Goal: Task Accomplishment & Management: Use online tool/utility

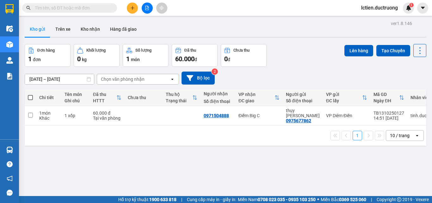
click at [44, 10] on input "text" at bounding box center [72, 7] width 75 height 7
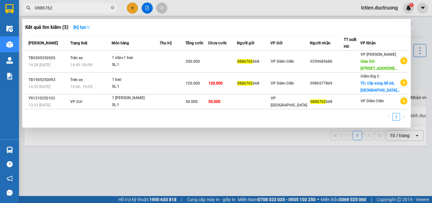
click at [90, 9] on input "0886762" at bounding box center [72, 7] width 75 height 7
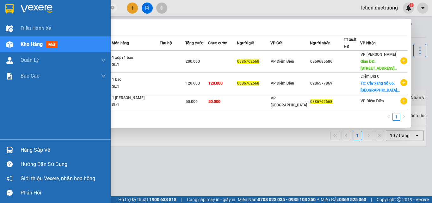
click at [24, 42] on span "Kho hàng" at bounding box center [32, 44] width 22 height 6
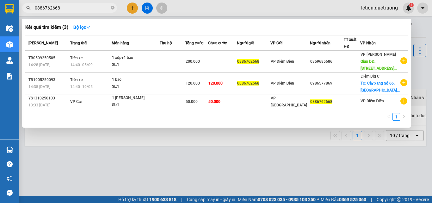
click at [98, 6] on input "0886762668" at bounding box center [72, 7] width 75 height 7
type input "0"
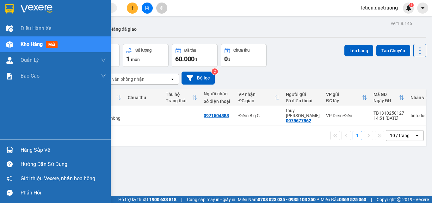
click at [27, 44] on span "Kho hàng" at bounding box center [32, 44] width 22 height 6
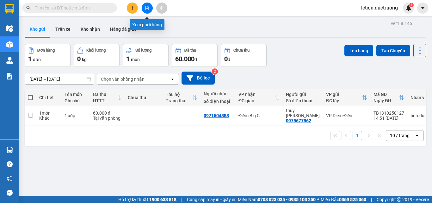
click at [147, 8] on icon "file-add" at bounding box center [147, 8] width 4 height 4
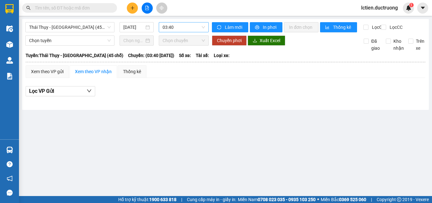
click at [185, 28] on span "03:40" at bounding box center [184, 26] width 42 height 9
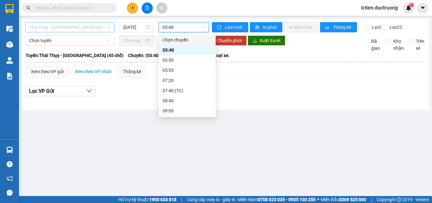
click at [98, 28] on span "Thái [PERSON_NAME][GEOGRAPHIC_DATA] (45 chỗ)" at bounding box center [70, 26] width 82 height 9
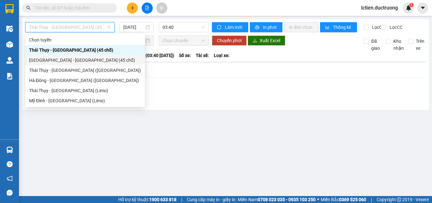
click at [72, 59] on div "[GEOGRAPHIC_DATA] - [GEOGRAPHIC_DATA][PERSON_NAME] (45 [PERSON_NAME])" at bounding box center [85, 60] width 112 height 7
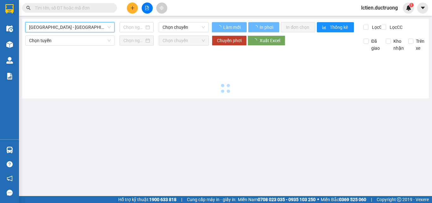
type input "[DATE]"
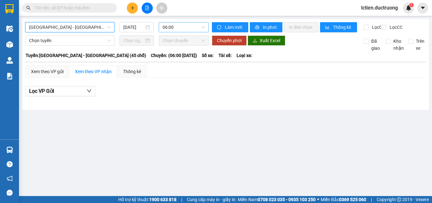
click at [177, 28] on span "06:00" at bounding box center [184, 26] width 42 height 9
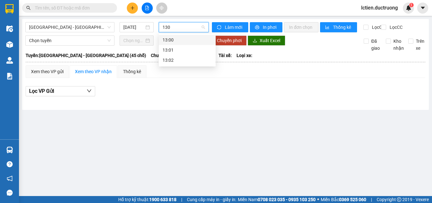
type input "1300"
click at [174, 41] on div "13:00" at bounding box center [187, 39] width 49 height 7
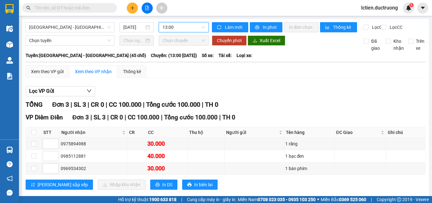
click at [192, 31] on span "13:00" at bounding box center [184, 26] width 42 height 9
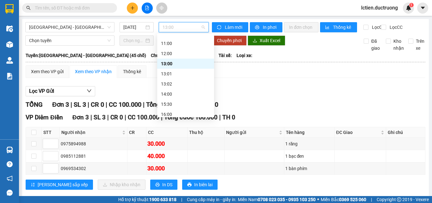
scroll to position [84, 0]
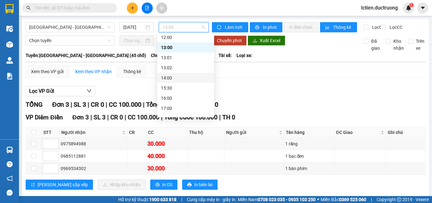
click at [175, 79] on div "14:00" at bounding box center [185, 77] width 49 height 7
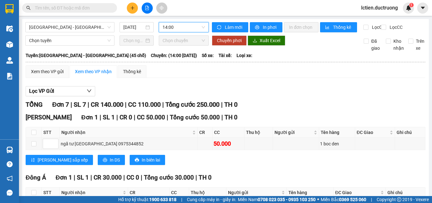
click at [382, 7] on span "lctien.ductruong" at bounding box center [379, 8] width 47 height 8
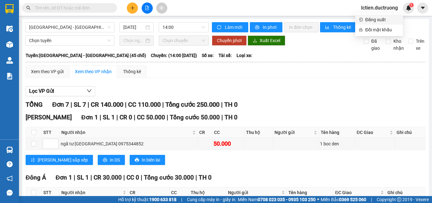
click at [377, 19] on span "Đăng xuất" at bounding box center [383, 19] width 34 height 7
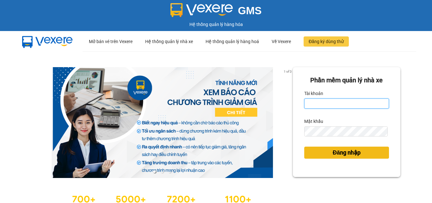
type input "lctien.ductruong"
click at [336, 148] on span "Đăng nhập" at bounding box center [347, 152] width 28 height 9
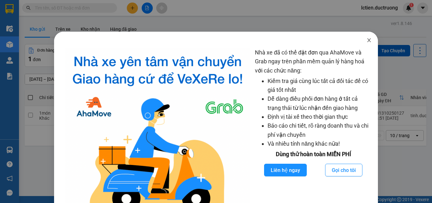
click at [367, 42] on icon "close" at bounding box center [369, 40] width 5 height 5
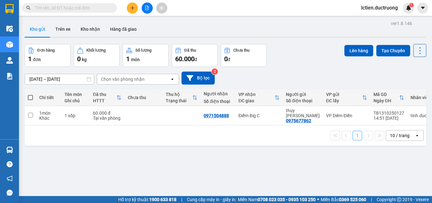
click at [390, 9] on span "lctien.ductruong" at bounding box center [379, 8] width 47 height 8
click at [378, 21] on span "Đăng xuất" at bounding box center [383, 19] width 34 height 7
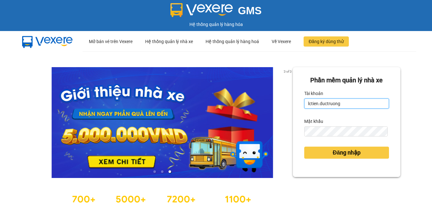
click at [315, 105] on input "lctien.ductruong" at bounding box center [346, 103] width 85 height 10
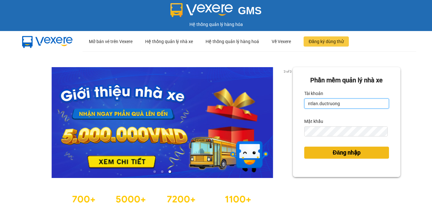
type input "ntlan.ductruong"
click at [334, 156] on span "Đăng nhập" at bounding box center [347, 152] width 28 height 9
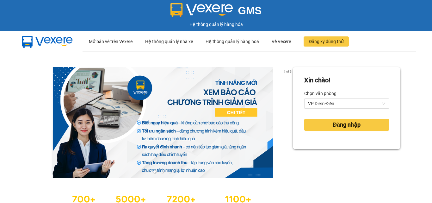
click at [335, 155] on div "Xin chào! Chọn văn phòng VP Diêm Điền Đăng nhập" at bounding box center [347, 140] width 108 height 147
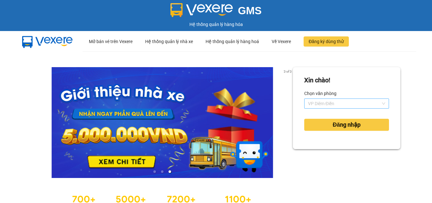
click at [346, 103] on span "VP Diêm Điền" at bounding box center [346, 103] width 77 height 9
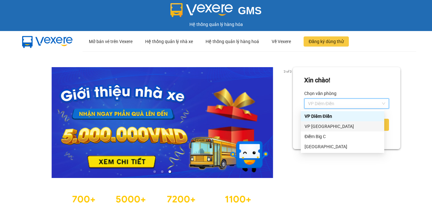
click at [328, 126] on div "VP [GEOGRAPHIC_DATA]" at bounding box center [343, 126] width 76 height 7
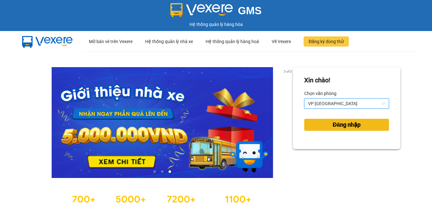
click at [321, 126] on button "Đăng nhập" at bounding box center [346, 125] width 85 height 12
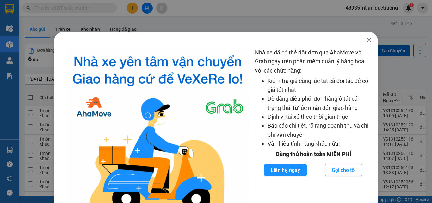
click at [368, 40] on icon "close" at bounding box center [369, 40] width 3 height 4
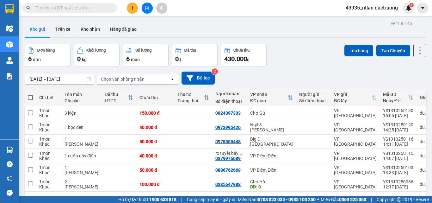
click at [149, 7] on icon "file-add" at bounding box center [147, 8] width 4 height 4
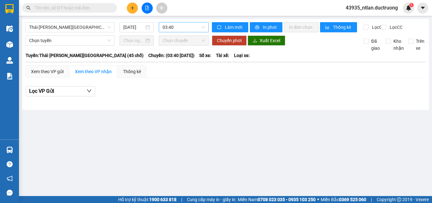
click at [183, 28] on span "03:40" at bounding box center [184, 26] width 42 height 9
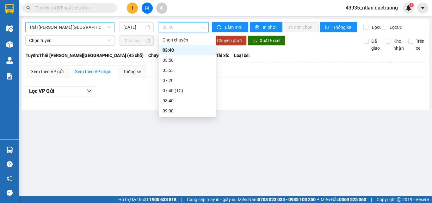
click at [74, 28] on span "Thái [PERSON_NAME][GEOGRAPHIC_DATA] (45 chỗ)" at bounding box center [70, 26] width 82 height 9
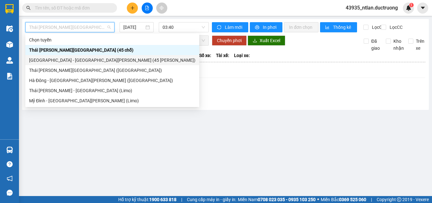
click at [73, 59] on div "[GEOGRAPHIC_DATA] - [GEOGRAPHIC_DATA][PERSON_NAME] (45 [PERSON_NAME])" at bounding box center [112, 60] width 166 height 7
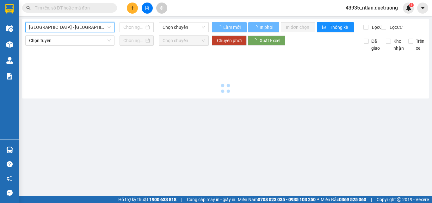
type input "[DATE]"
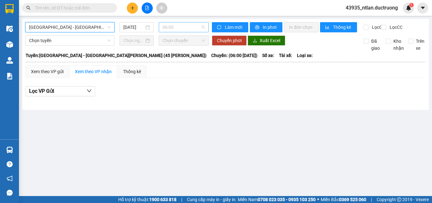
click at [182, 27] on span "06:00" at bounding box center [184, 26] width 42 height 9
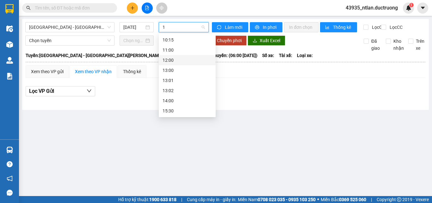
type input "1"
click at [268, 78] on div "Xem theo VP gửi Xem theo VP nhận Thống kê" at bounding box center [226, 71] width 400 height 13
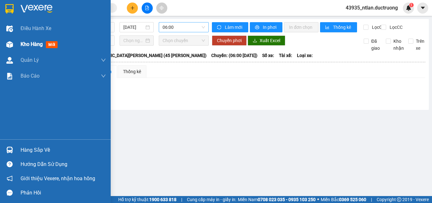
click at [13, 45] on div at bounding box center [9, 44] width 11 height 11
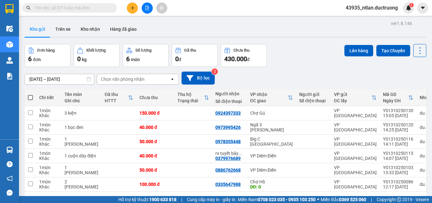
click at [89, 77] on icon at bounding box center [89, 79] width 4 height 4
click at [89, 80] on icon at bounding box center [89, 79] width 4 height 4
click at [87, 78] on icon at bounding box center [89, 79] width 4 height 4
click at [88, 81] on input "[DATE] – [DATE]" at bounding box center [59, 79] width 69 height 10
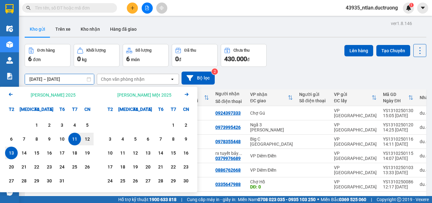
click at [88, 81] on input "[DATE] – [DATE]" at bounding box center [59, 79] width 69 height 10
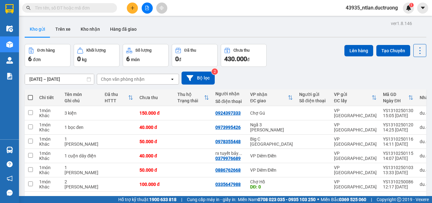
click at [286, 54] on div "Đơn hàng 6 đơn Khối lượng 0 kg Số lượng 6 món Đã thu 0 đ Chưa thu 430.000 đ Lên…" at bounding box center [226, 55] width 402 height 23
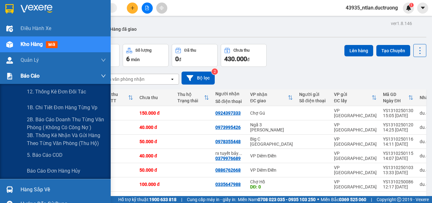
click at [10, 75] on img at bounding box center [9, 76] width 7 height 7
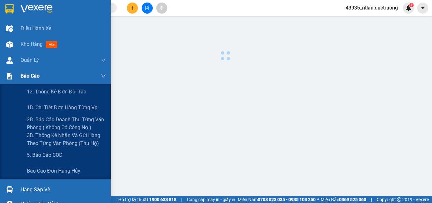
click at [25, 74] on span "Báo cáo" at bounding box center [30, 76] width 19 height 8
click at [47, 127] on span "2B. Báo cáo doanh thu từng văn phòng ( không có công nợ )" at bounding box center [66, 124] width 79 height 16
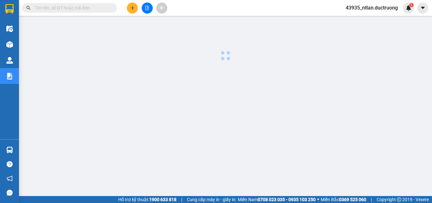
click at [47, 127] on div at bounding box center [225, 161] width 407 height 285
